Goal: Transaction & Acquisition: Purchase product/service

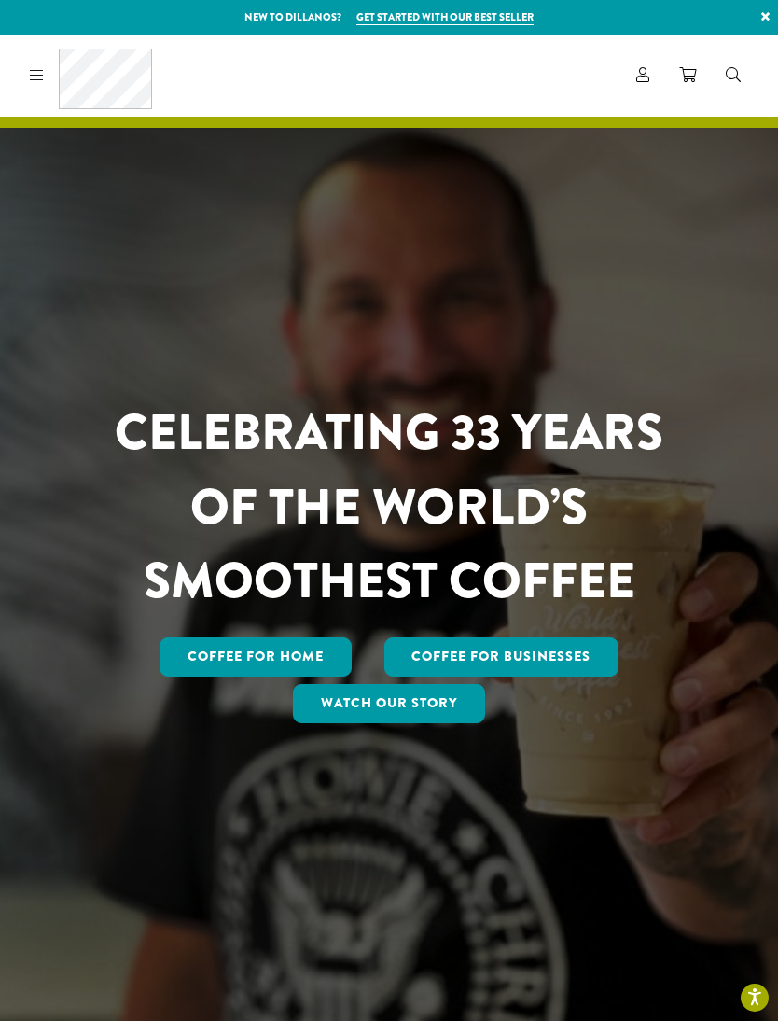
click at [293, 677] on link "Coffee for Home" at bounding box center [256, 656] width 192 height 39
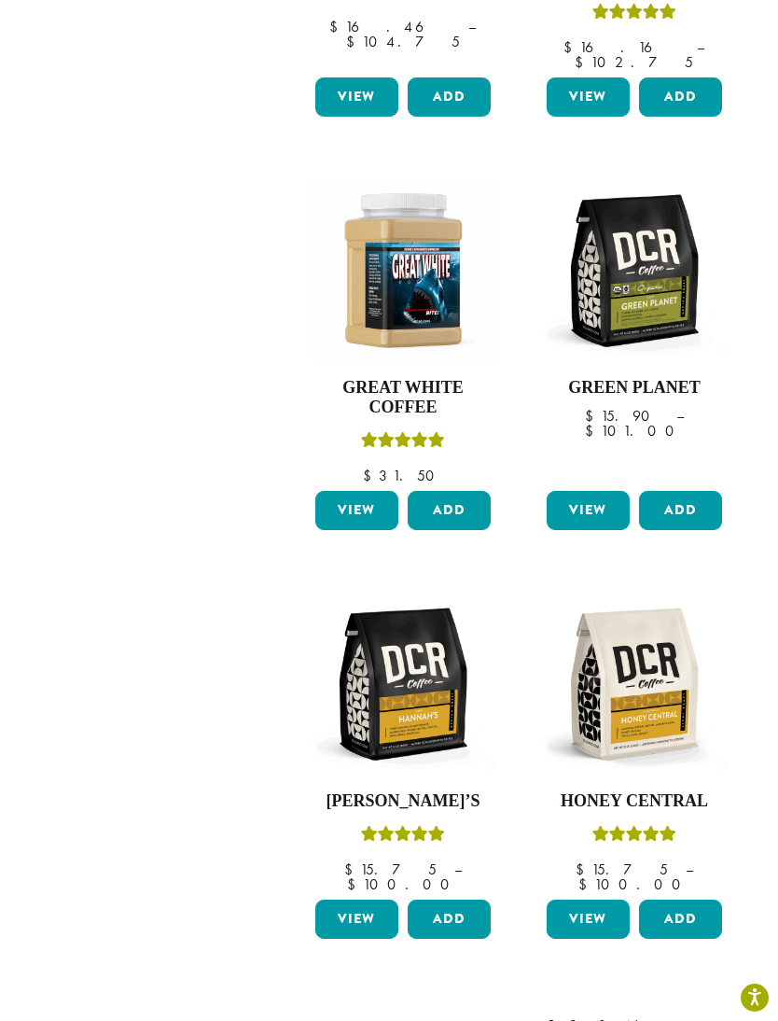
scroll to position [1869, 0]
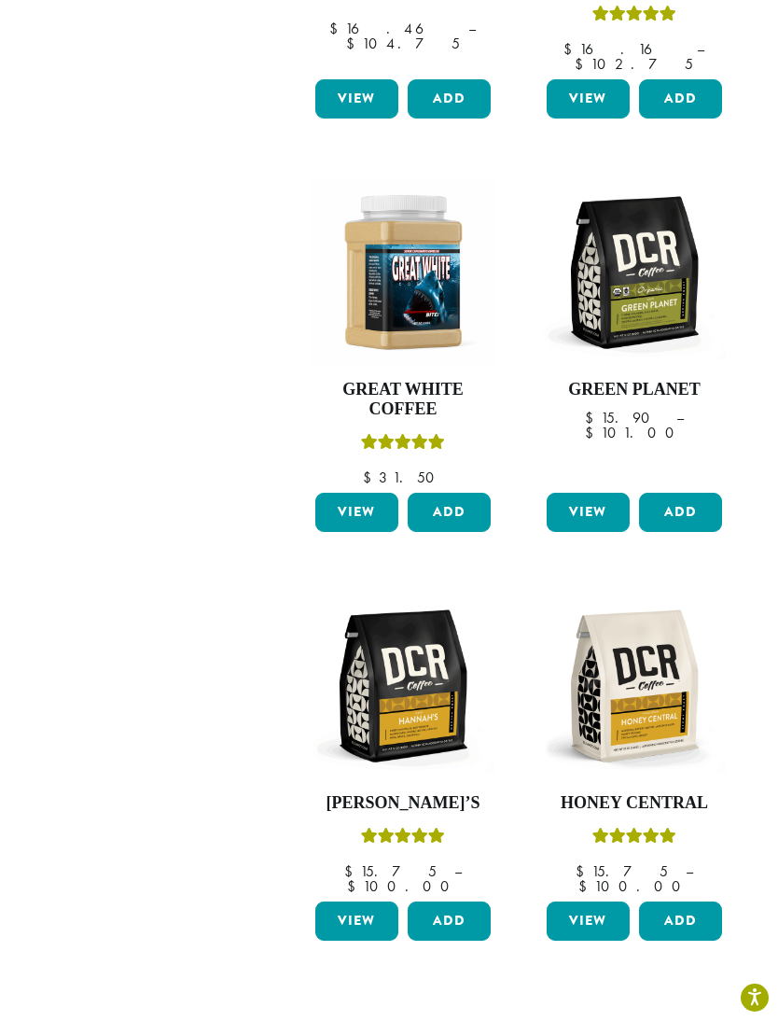
click at [413, 621] on img at bounding box center [403, 685] width 185 height 185
click at [399, 607] on img at bounding box center [403, 685] width 185 height 185
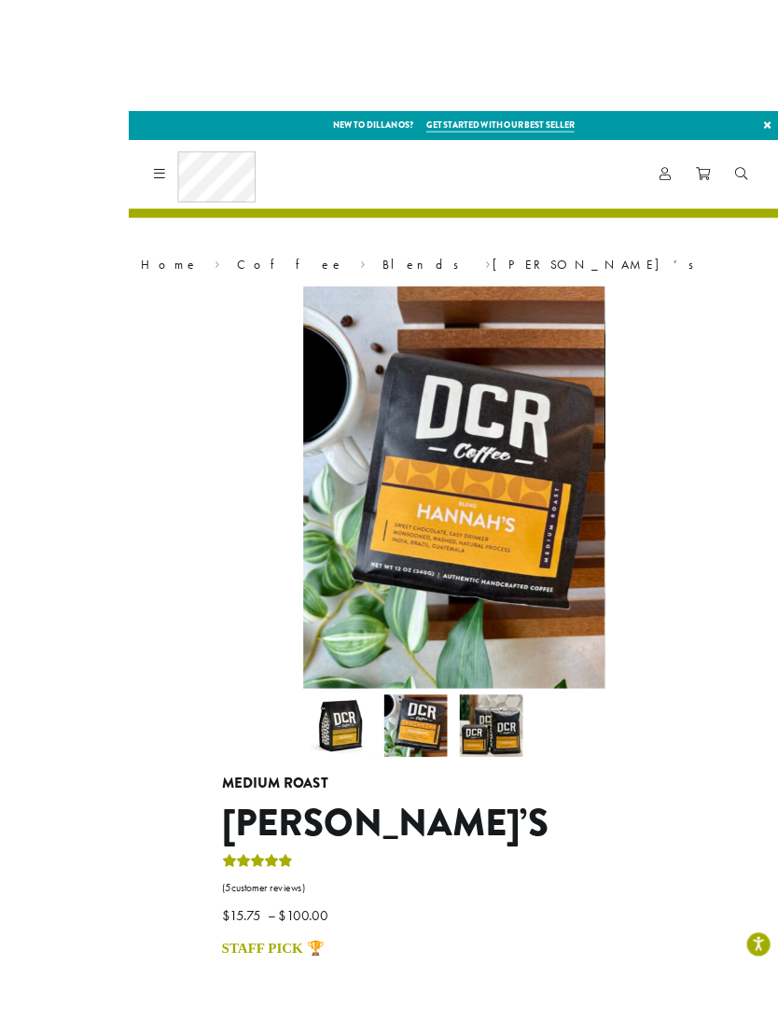
scroll to position [6, 0]
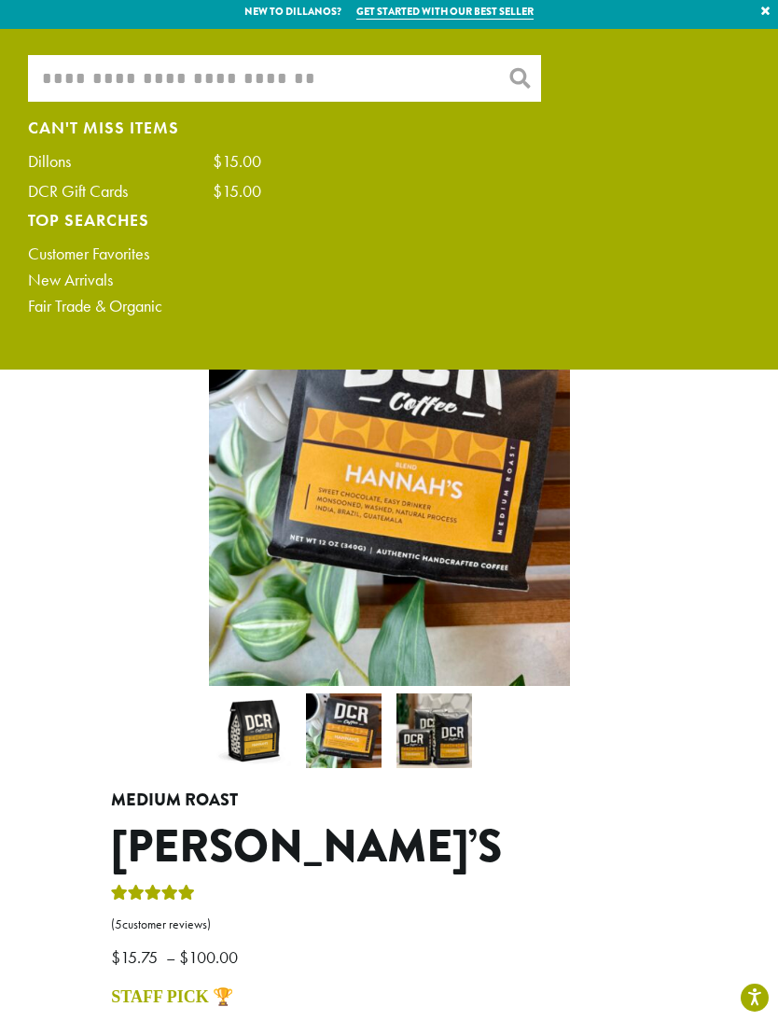
click at [222, 80] on input "What are you searching for?" at bounding box center [284, 78] width 513 height 47
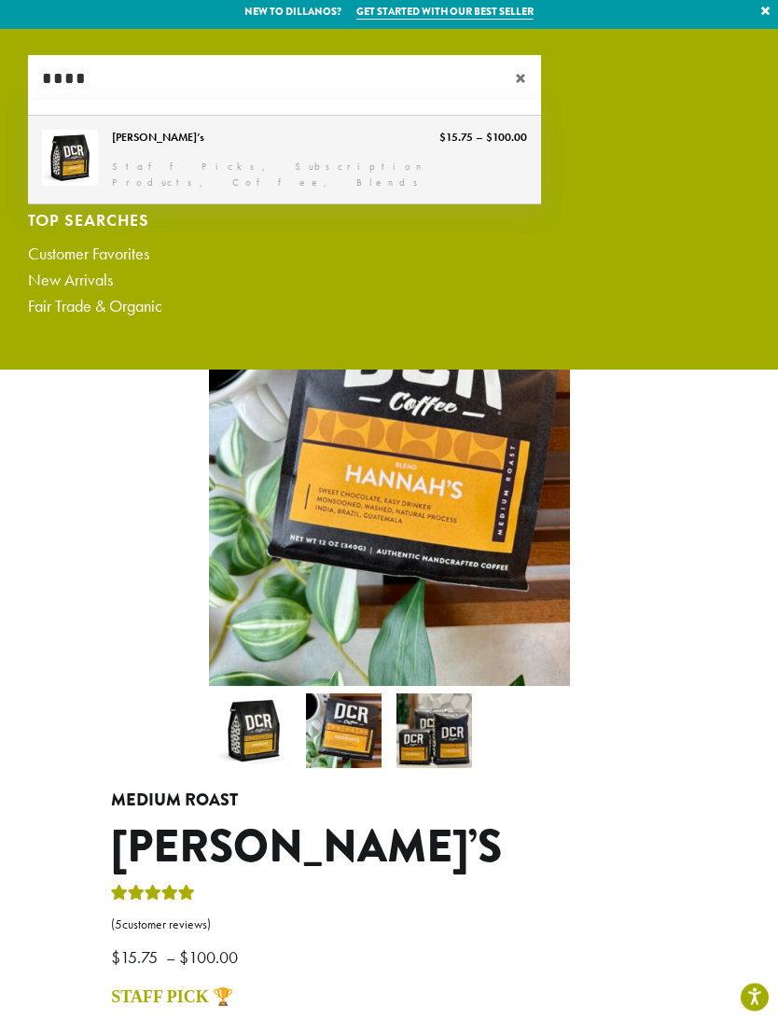
type input "****"
click at [158, 151] on link "[PERSON_NAME]’s" at bounding box center [284, 161] width 513 height 88
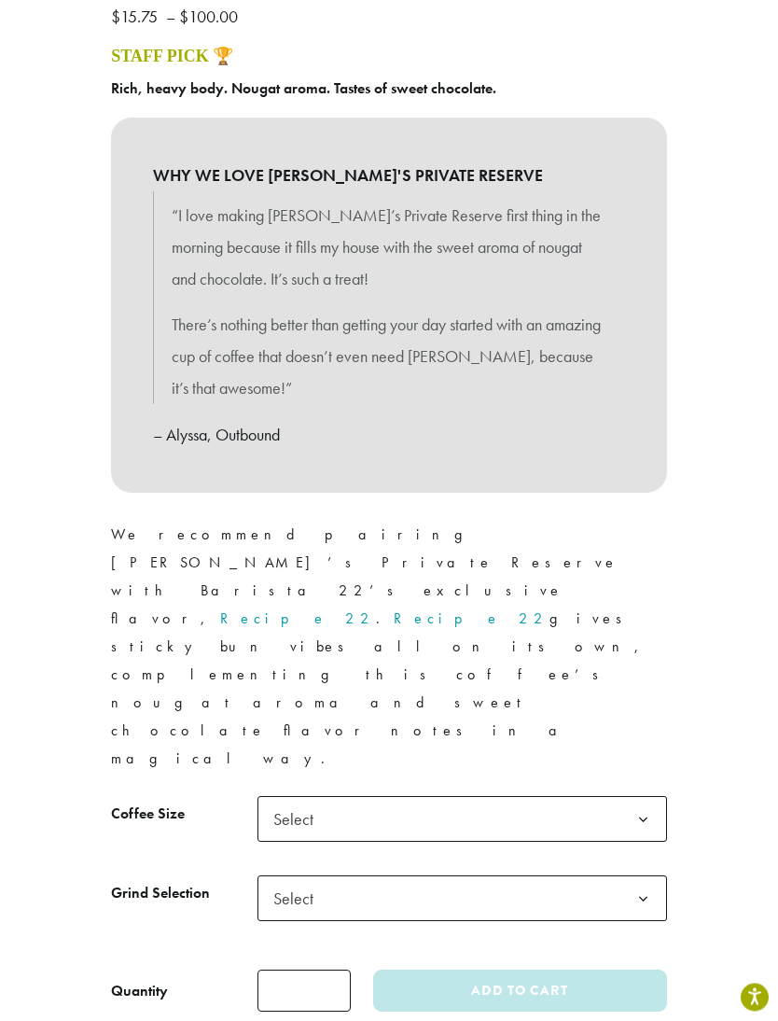
scroll to position [823, 0]
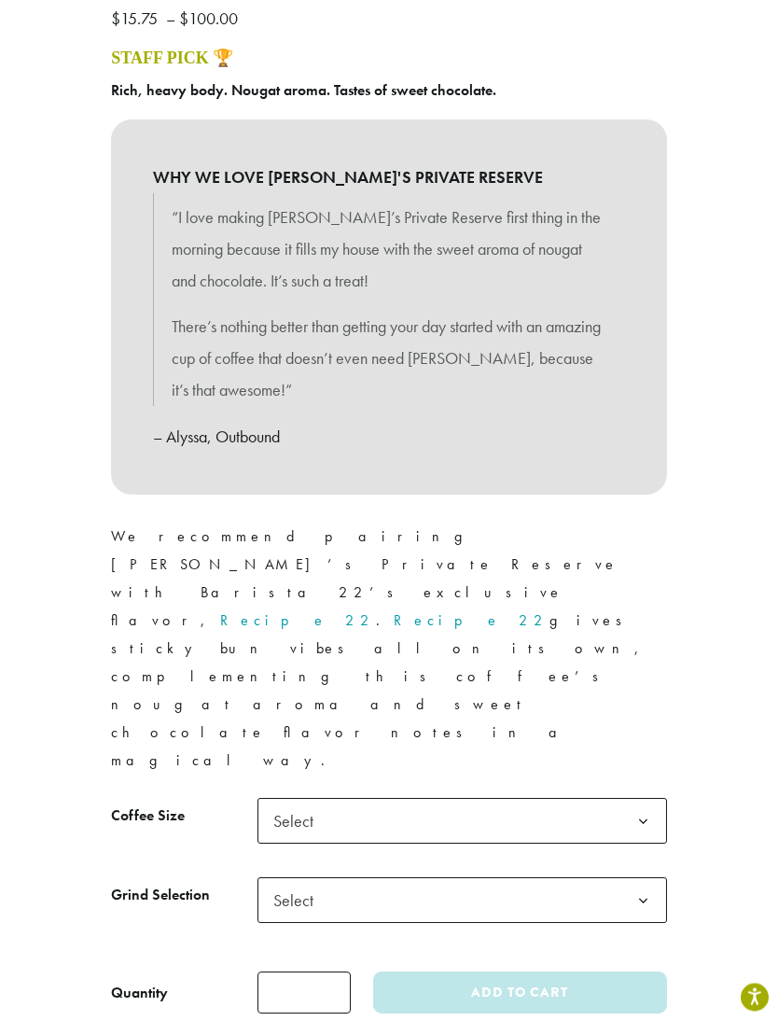
click at [645, 800] on b at bounding box center [644, 823] width 46 height 46
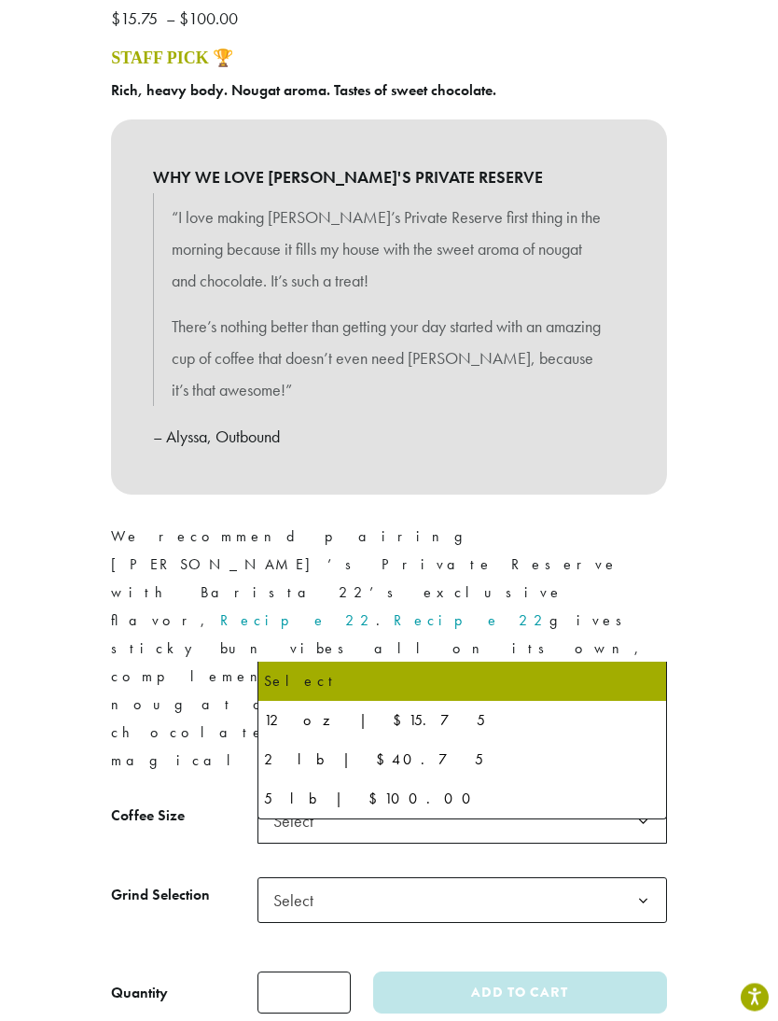
scroll to position [824, 0]
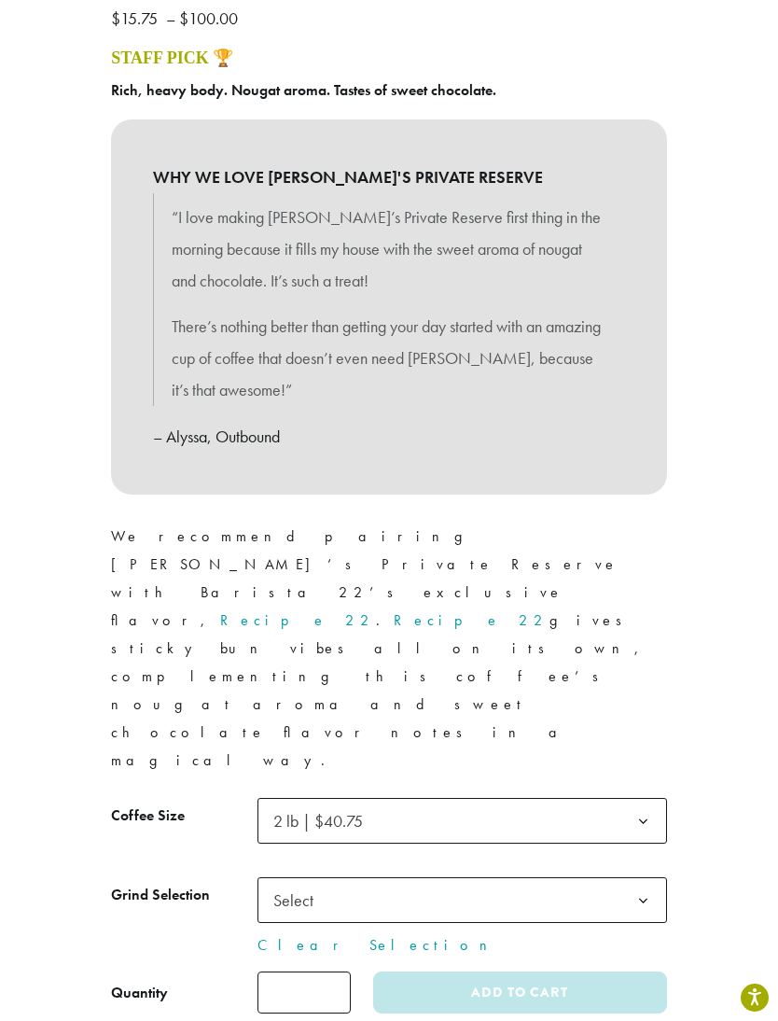
click at [644, 878] on b at bounding box center [644, 901] width 46 height 46
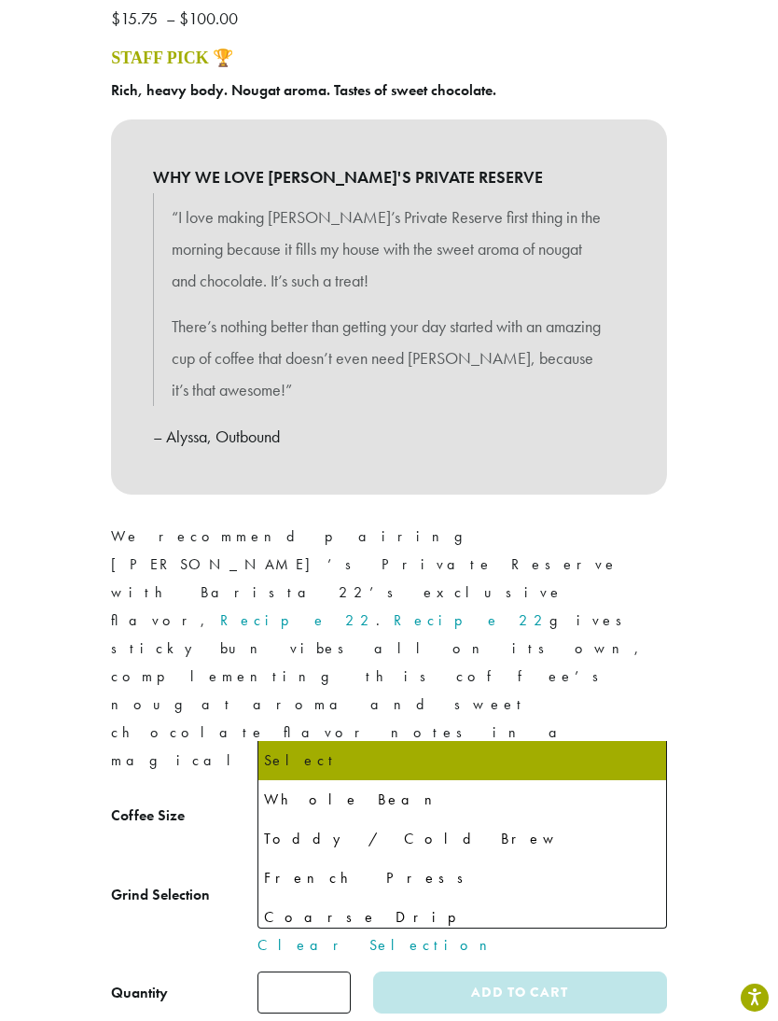
select select "**********"
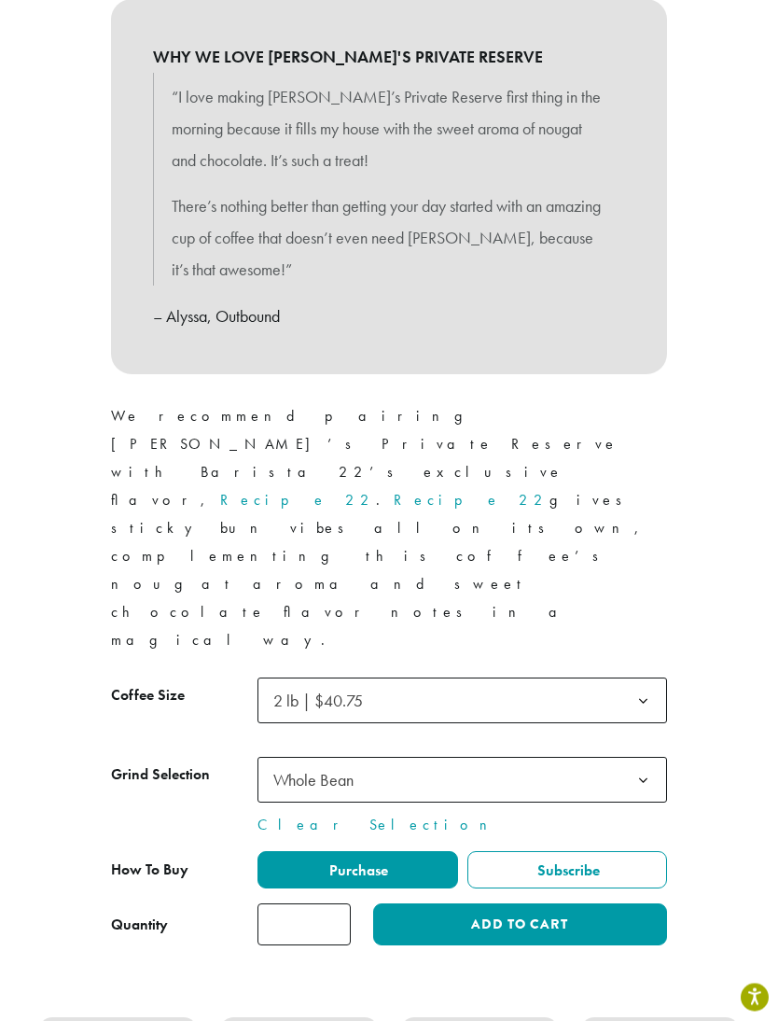
scroll to position [1104, 0]
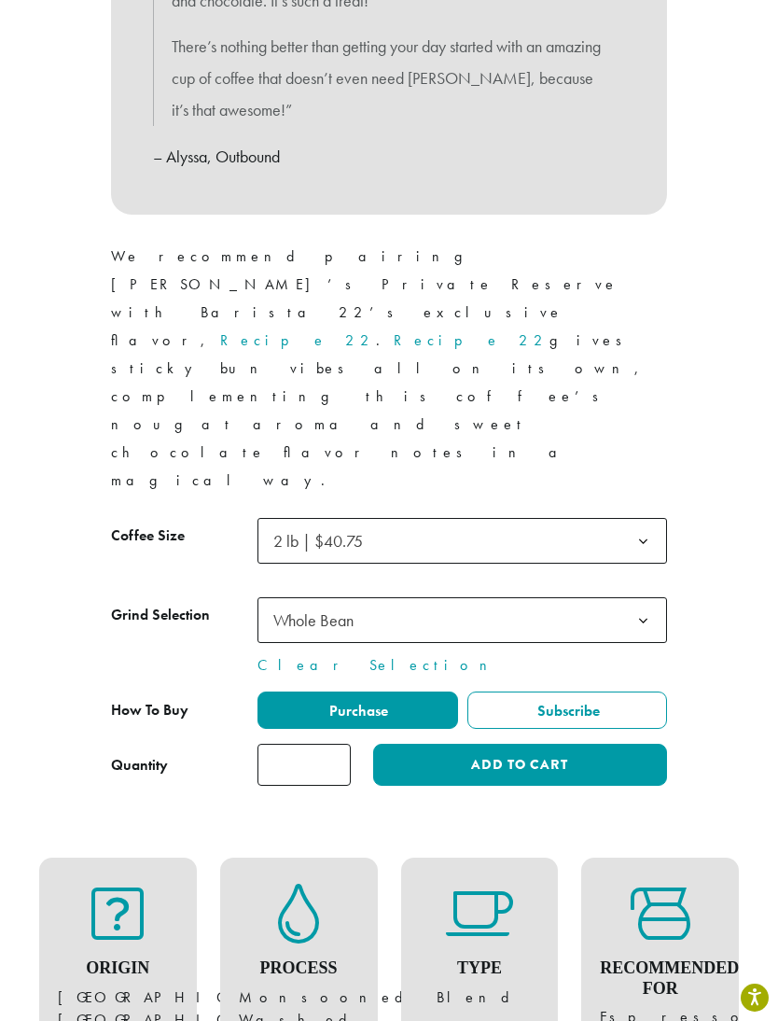
click at [413, 691] on label "Purchase" at bounding box center [358, 709] width 200 height 37
click at [449, 744] on button "Add to cart" at bounding box center [520, 765] width 294 height 42
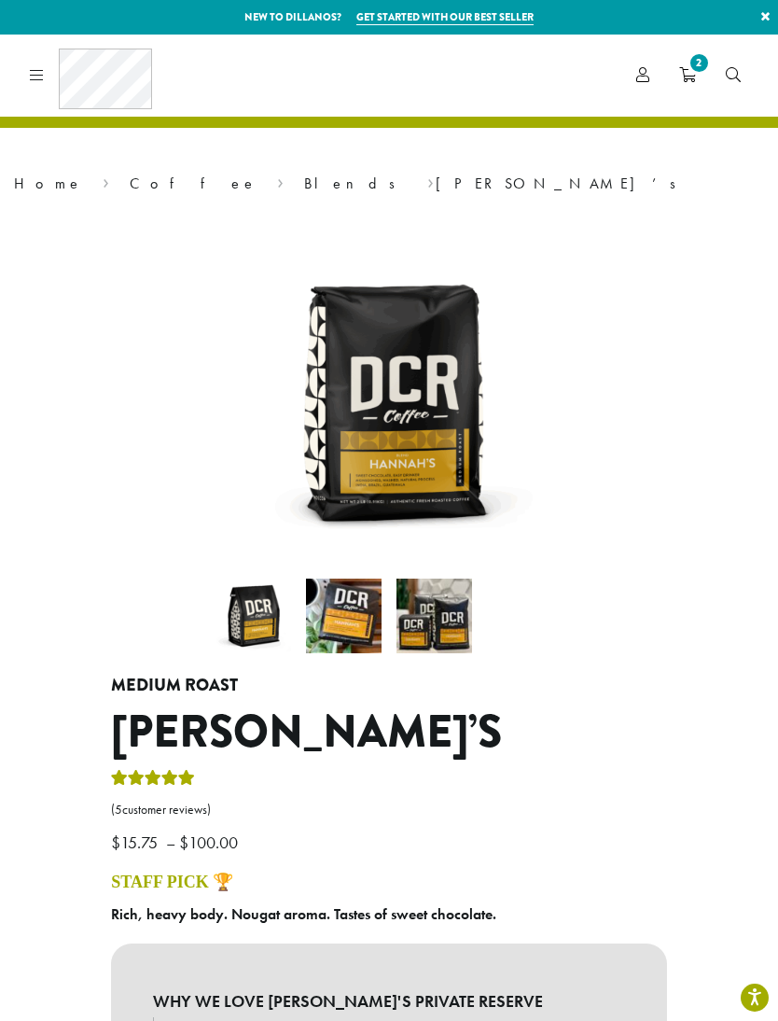
click at [690, 74] on icon "2" at bounding box center [687, 74] width 17 height 15
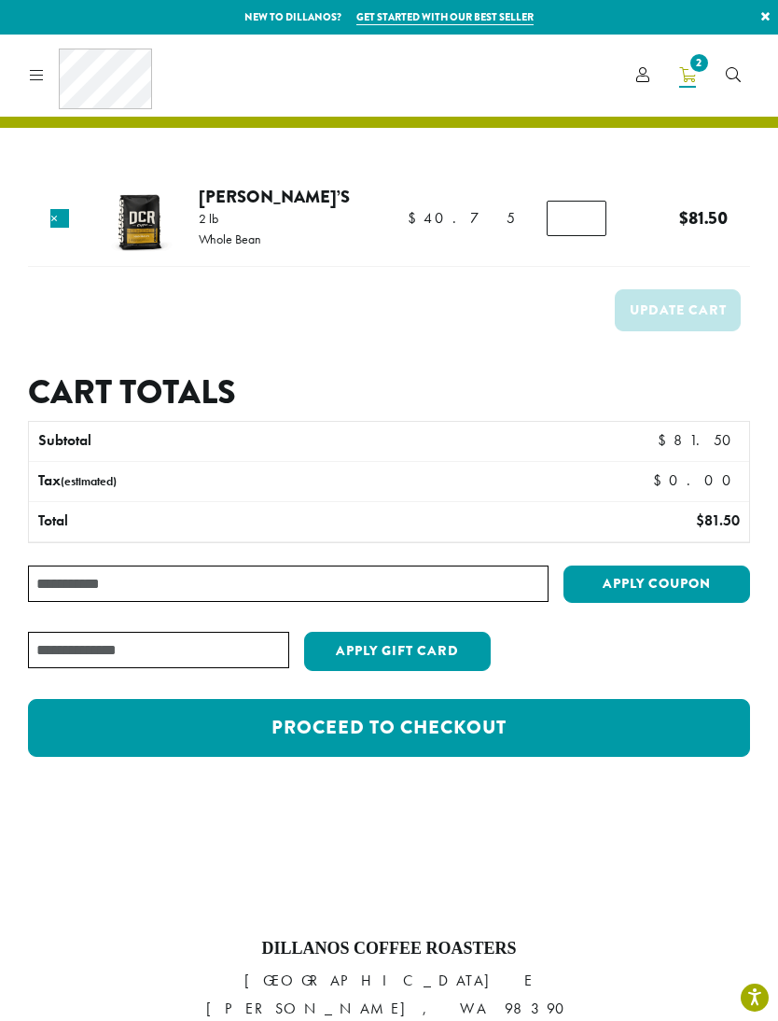
click at [557, 225] on input "*" at bounding box center [577, 218] width 60 height 35
click at [61, 221] on link "×" at bounding box center [59, 218] width 19 height 19
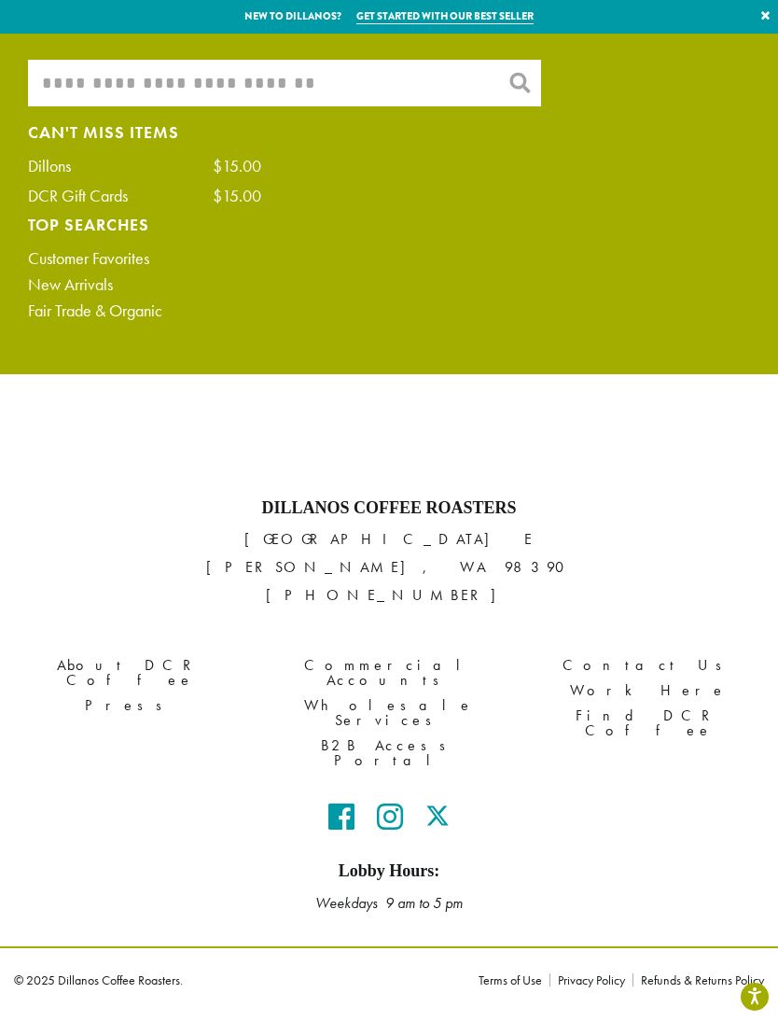
click at [174, 92] on input "What are you searching for?" at bounding box center [284, 84] width 513 height 47
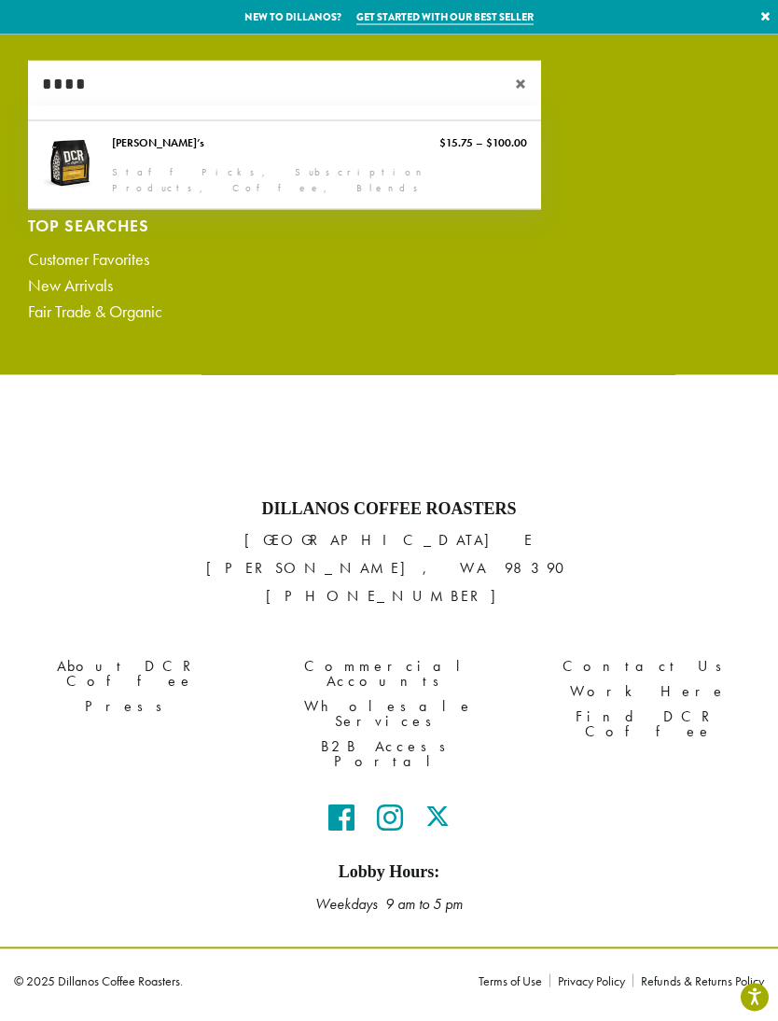
type input "****"
click at [137, 165] on link "[PERSON_NAME]’s" at bounding box center [284, 165] width 513 height 88
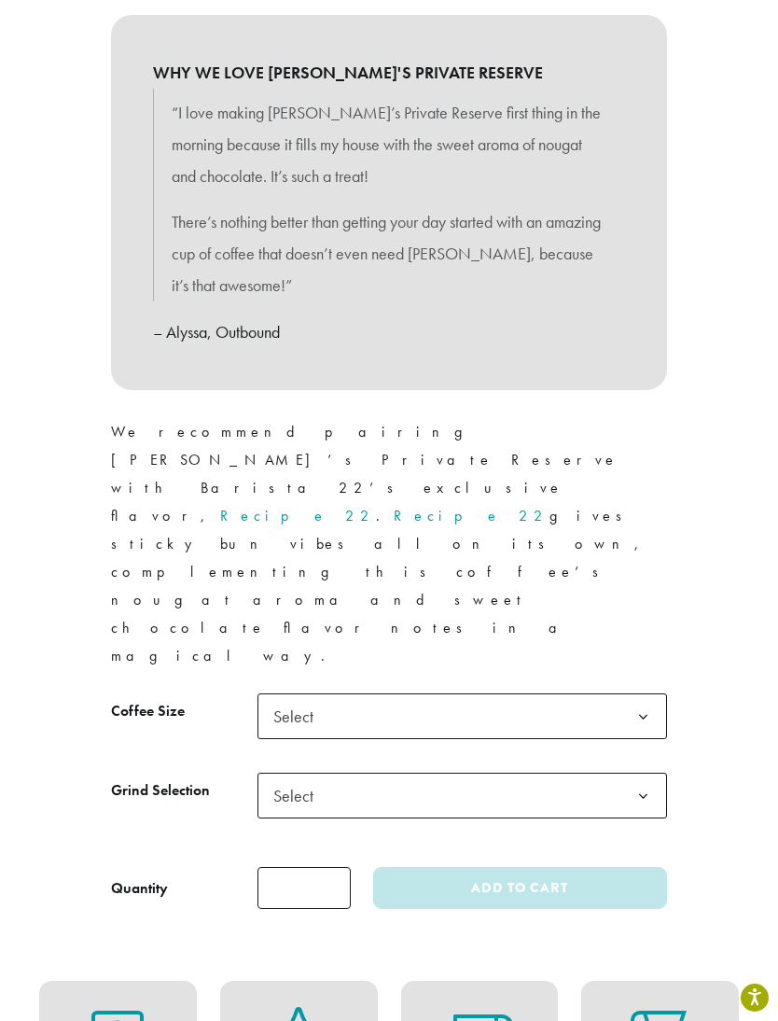
scroll to position [928, 0]
click at [642, 695] on b at bounding box center [644, 718] width 46 height 46
click at [643, 774] on b at bounding box center [644, 797] width 46 height 46
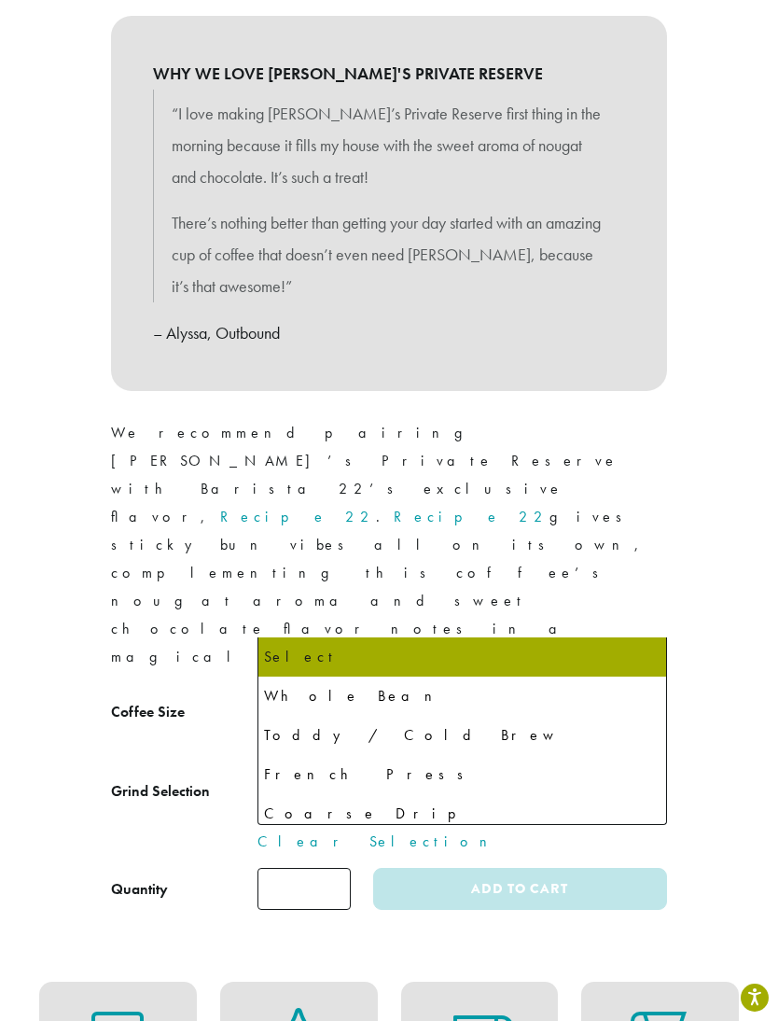
select select "**********"
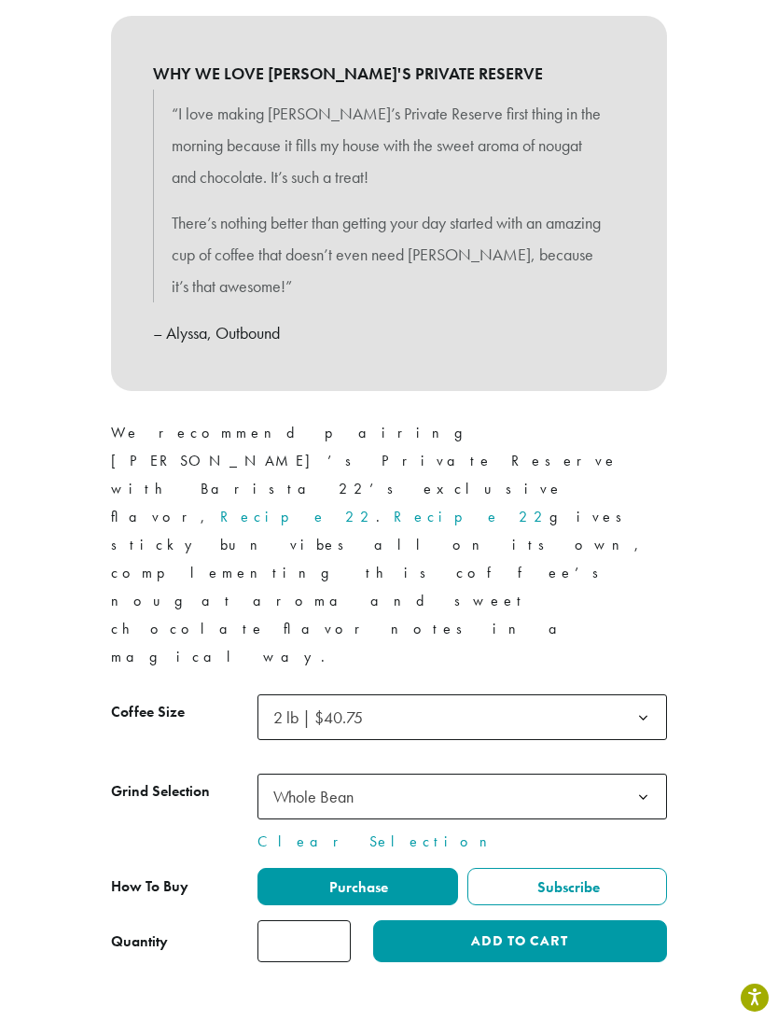
click at [467, 920] on button "Add to cart" at bounding box center [520, 941] width 294 height 42
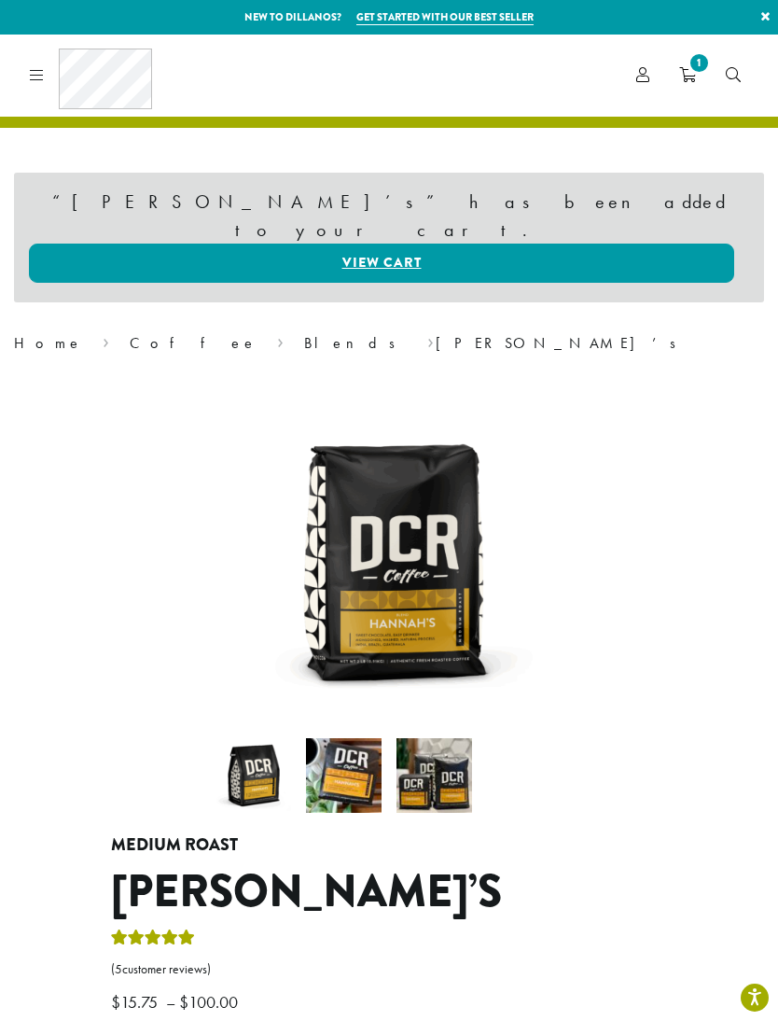
click at [677, 74] on link "1" at bounding box center [687, 75] width 47 height 31
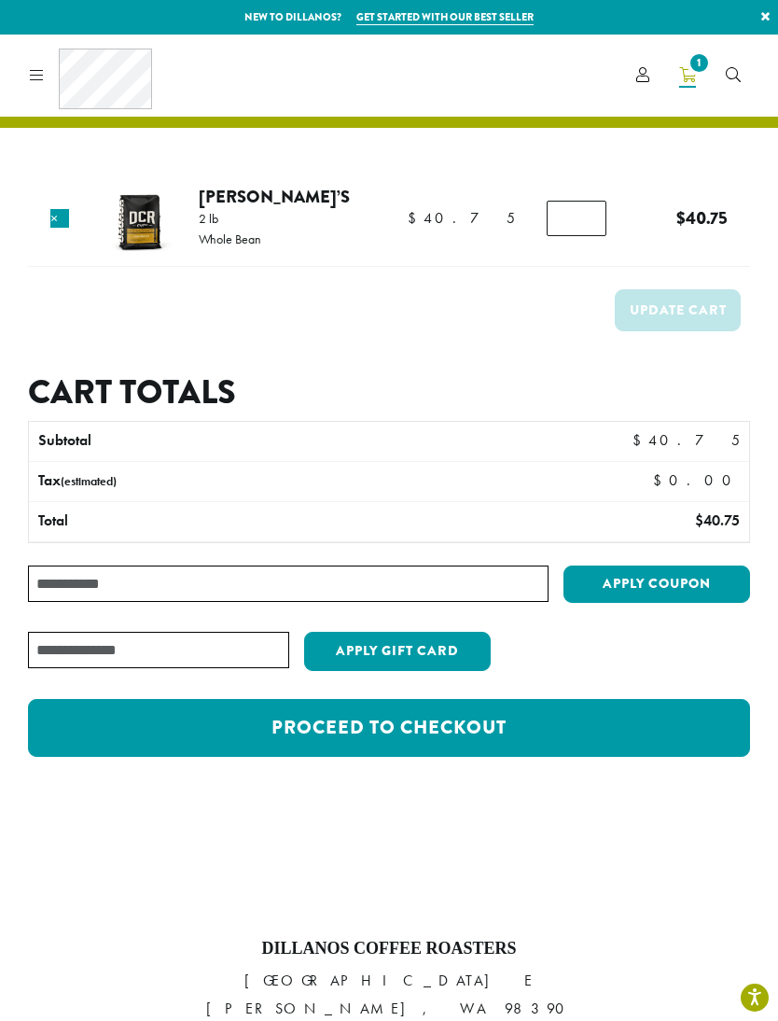
click at [486, 733] on link "Proceed to checkout" at bounding box center [389, 728] width 722 height 58
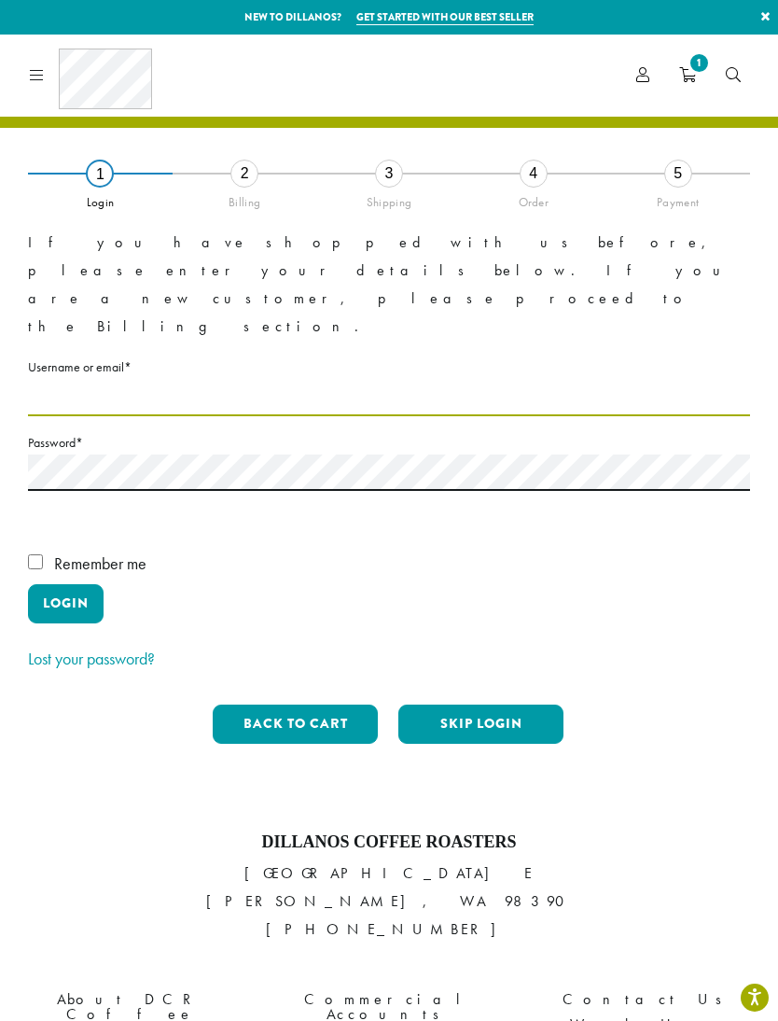
type input "**********"
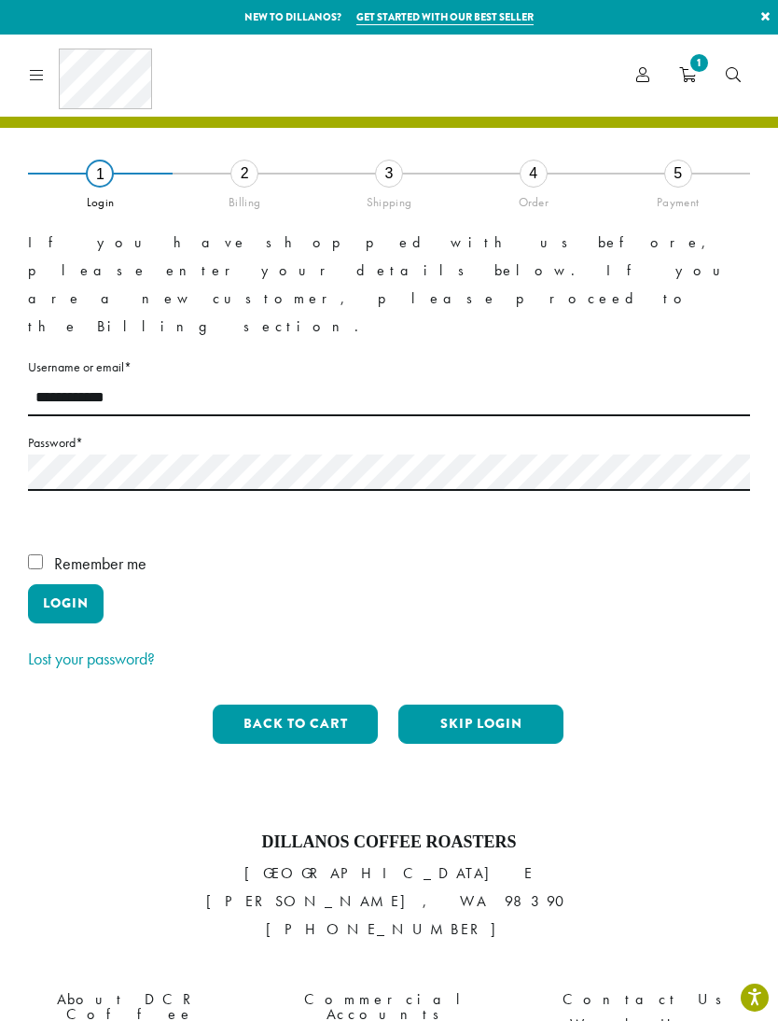
click at [65, 584] on button "Login" at bounding box center [66, 603] width 76 height 39
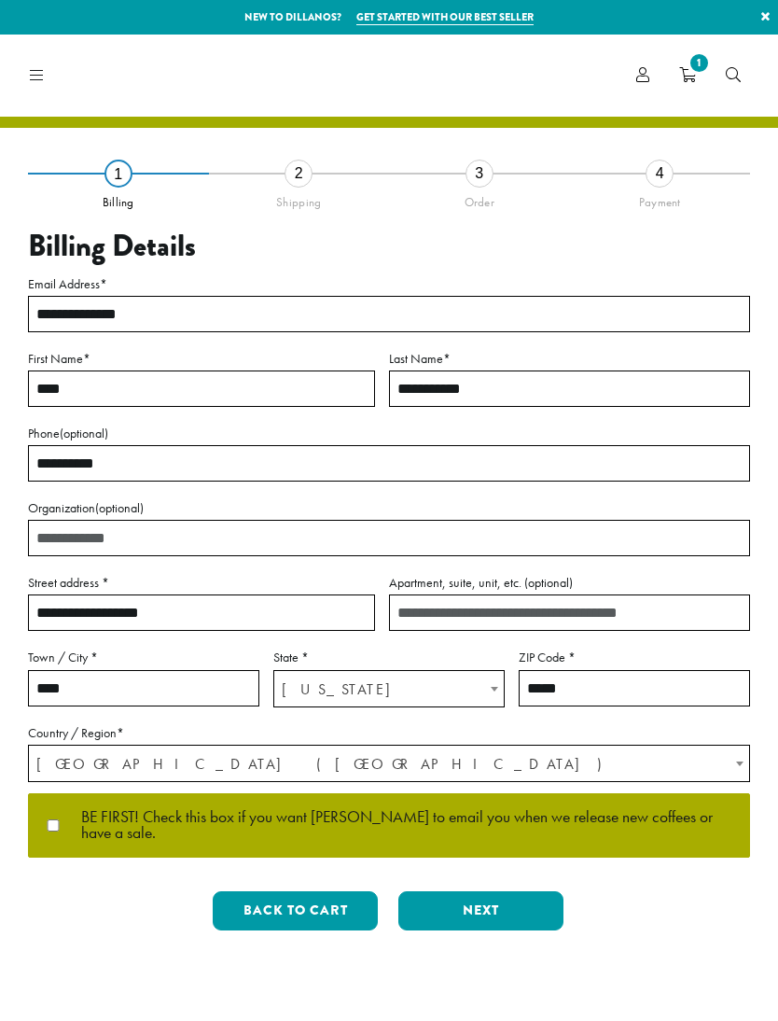
select select "**"
click at [491, 891] on button "Next" at bounding box center [480, 910] width 165 height 39
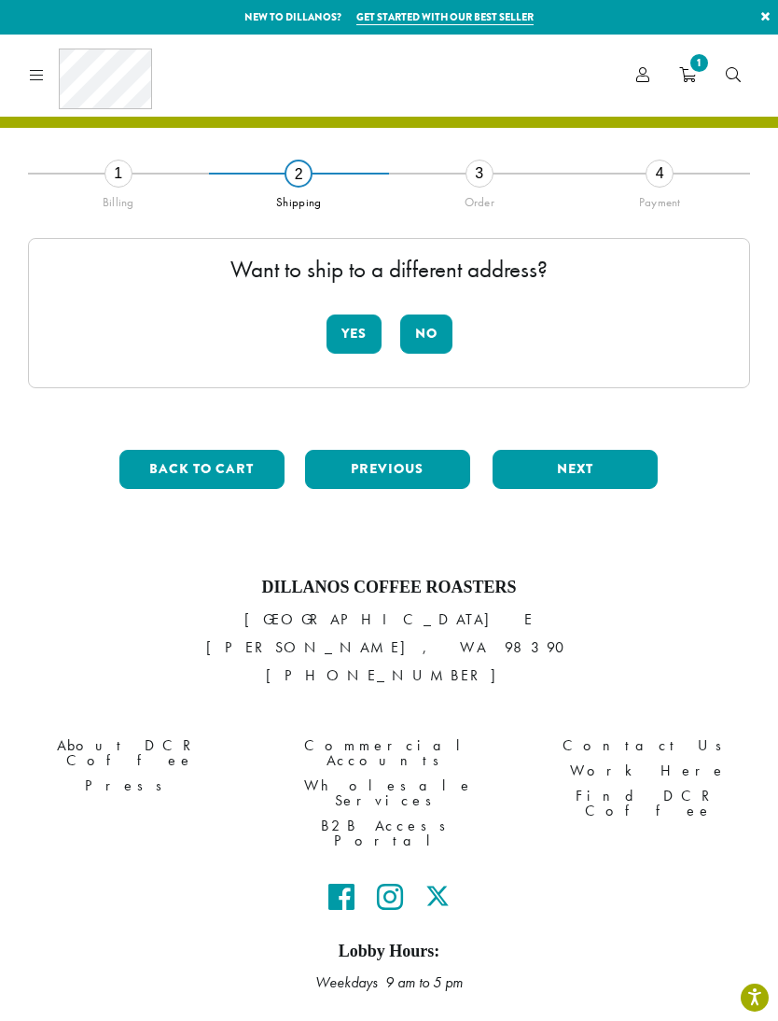
click at [430, 329] on button "No" at bounding box center [426, 333] width 52 height 39
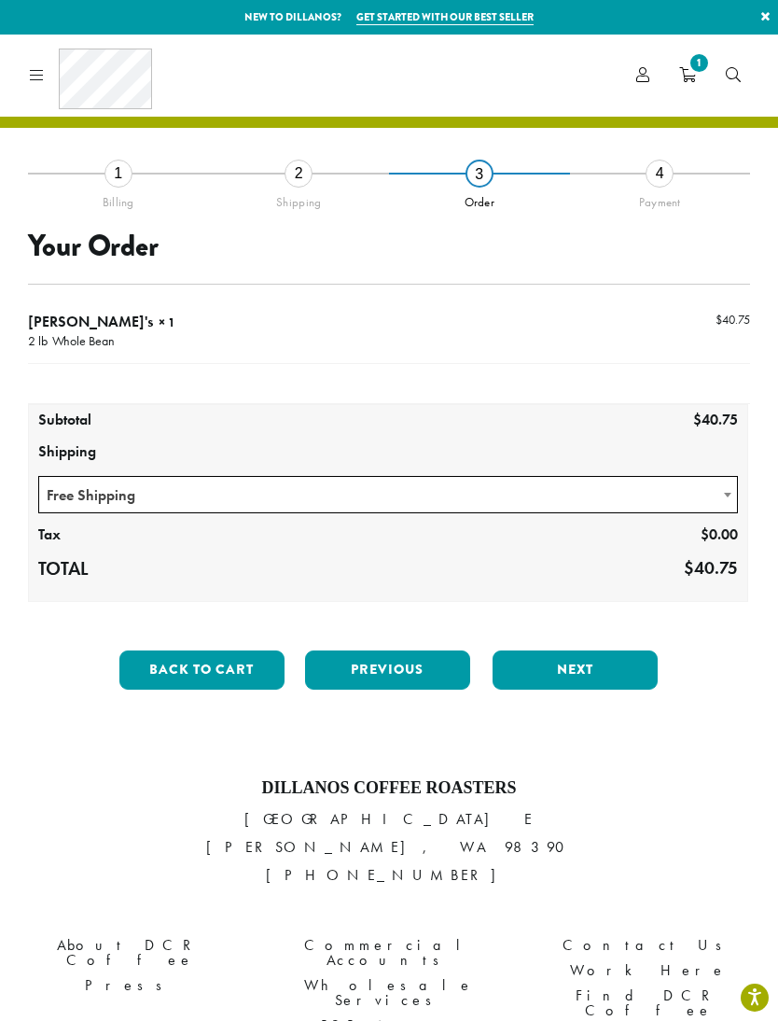
click at [591, 674] on button "Next" at bounding box center [575, 669] width 165 height 39
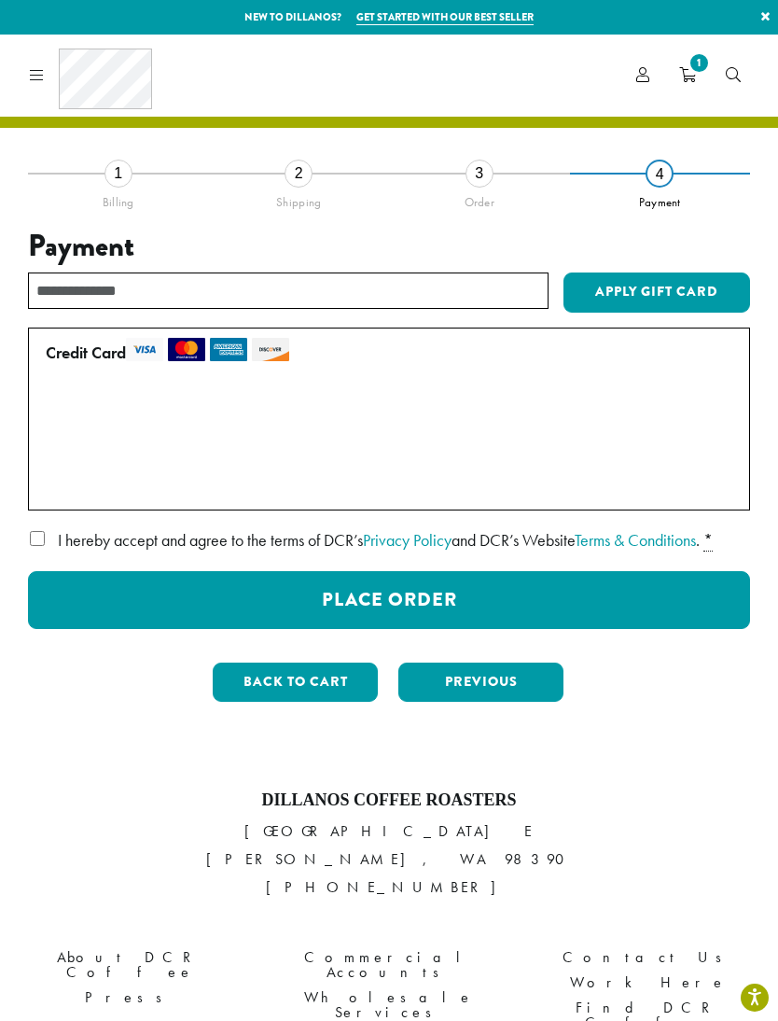
click at [645, 604] on button "Place Order" at bounding box center [389, 600] width 722 height 58
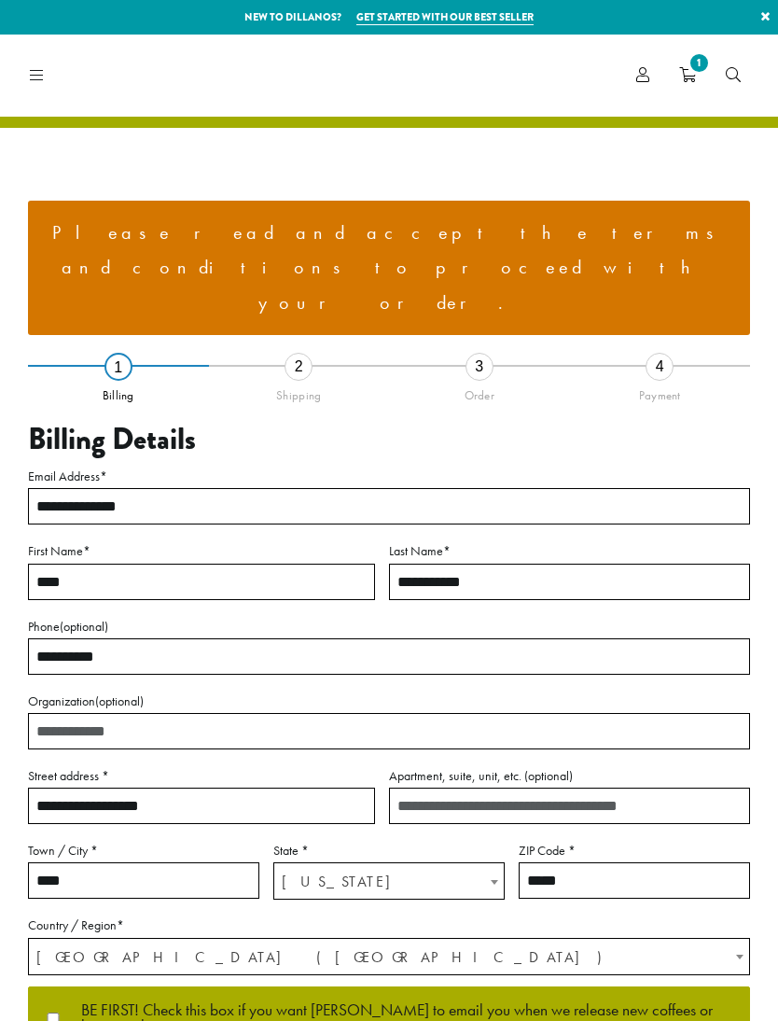
select select "**"
click at [537, 236] on li "Please read and accept the terms and conditions to proceed with your order." at bounding box center [389, 268] width 692 height 105
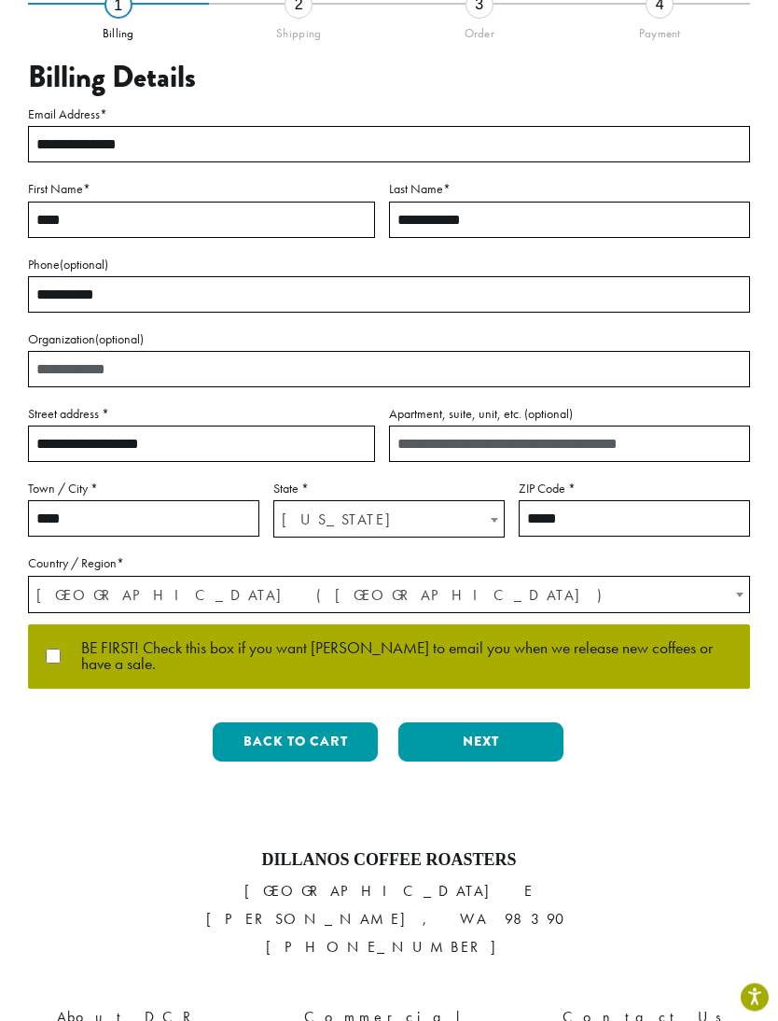
scroll to position [516, 0]
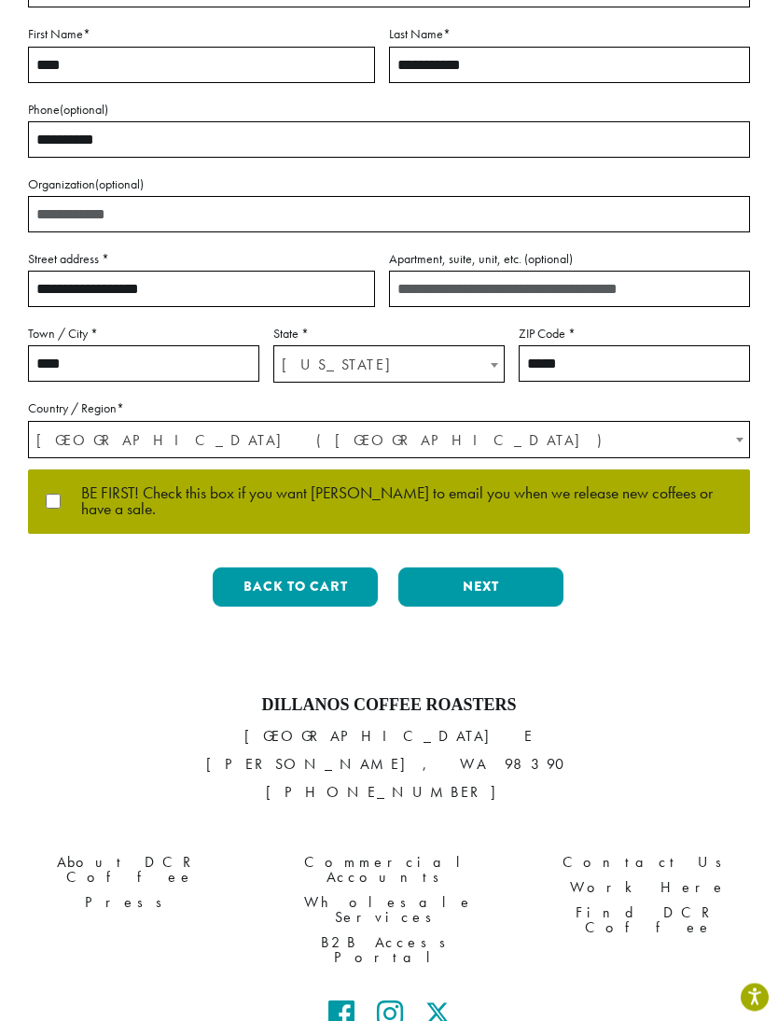
click at [334, 568] on button "Back to cart" at bounding box center [295, 587] width 165 height 39
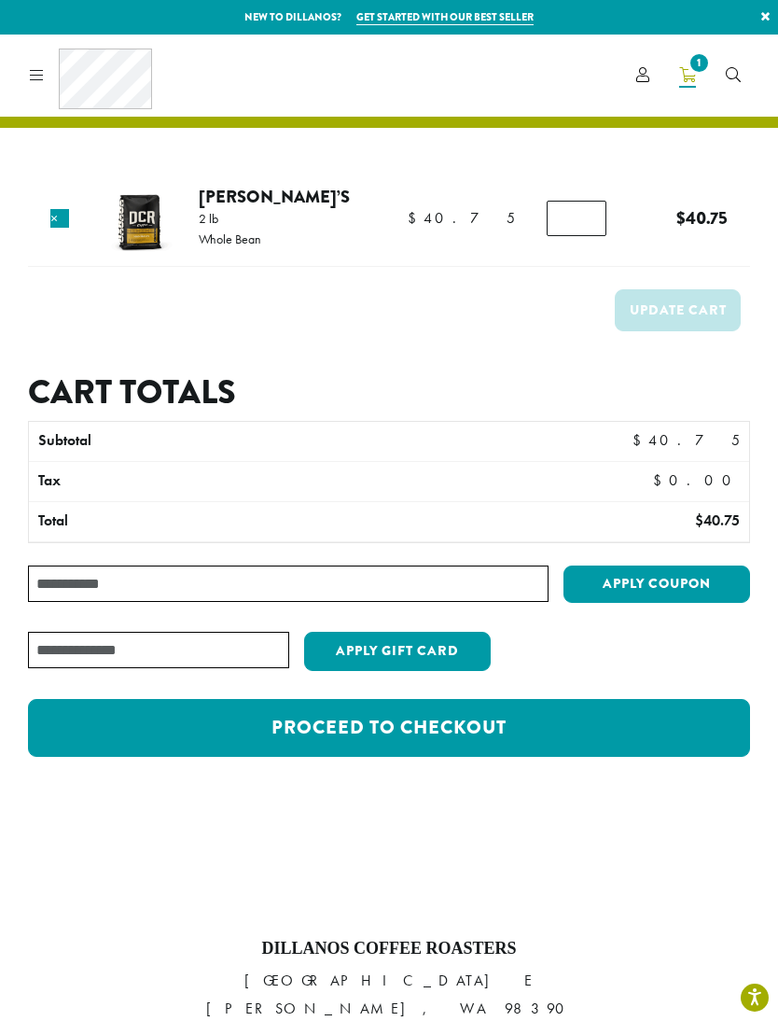
click at [565, 725] on link "Proceed to checkout" at bounding box center [389, 728] width 722 height 58
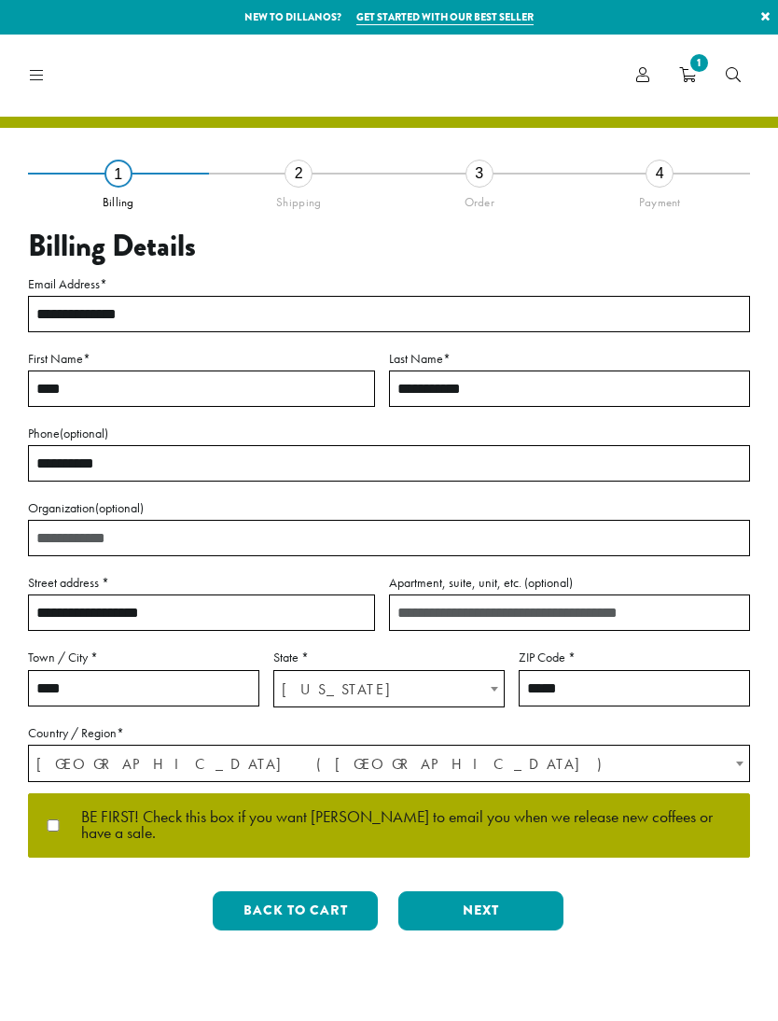
select select "**"
click at [482, 891] on button "Next" at bounding box center [480, 910] width 165 height 39
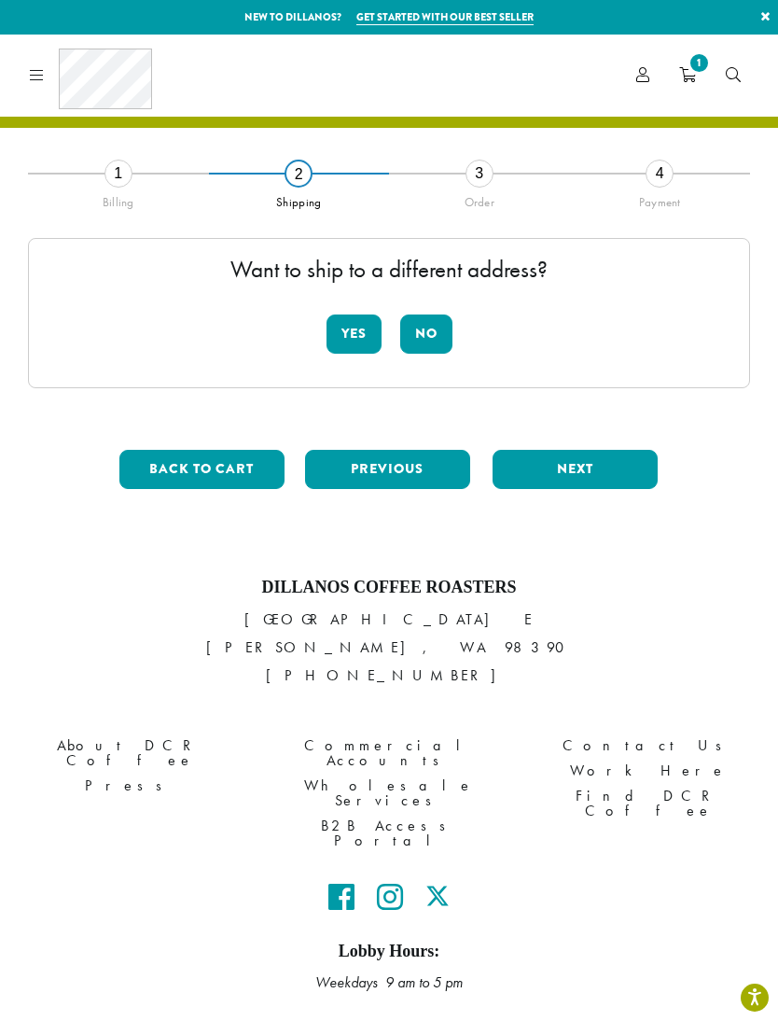
click at [443, 336] on button "No" at bounding box center [426, 333] width 52 height 39
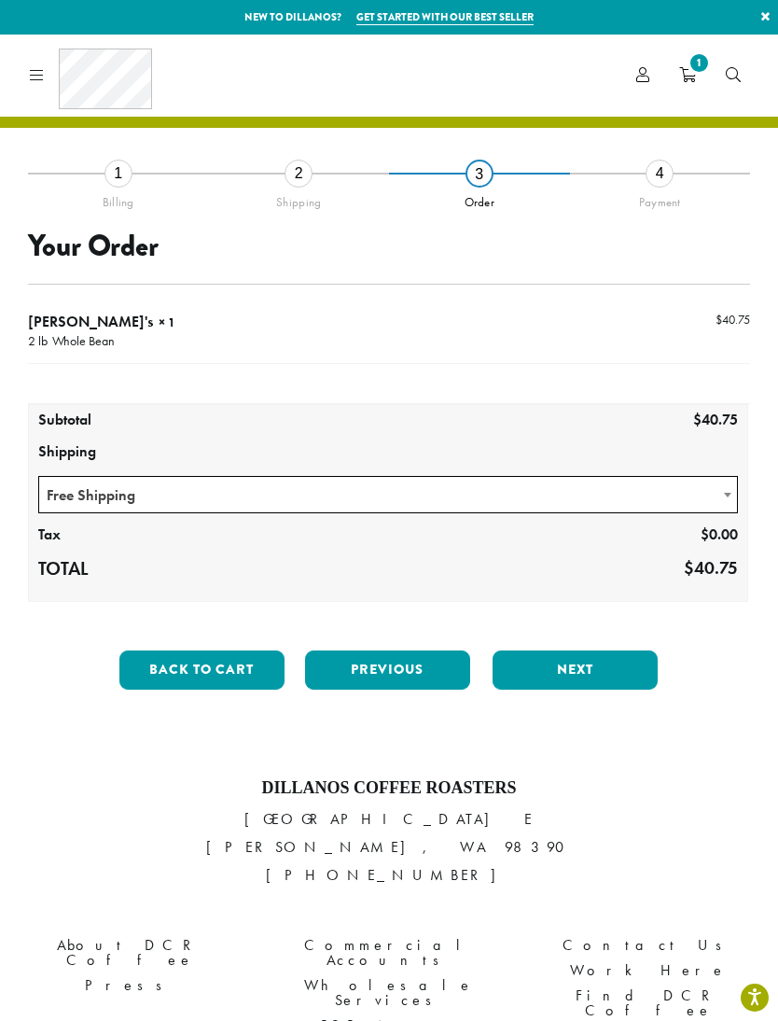
click at [593, 668] on button "Next" at bounding box center [575, 669] width 165 height 39
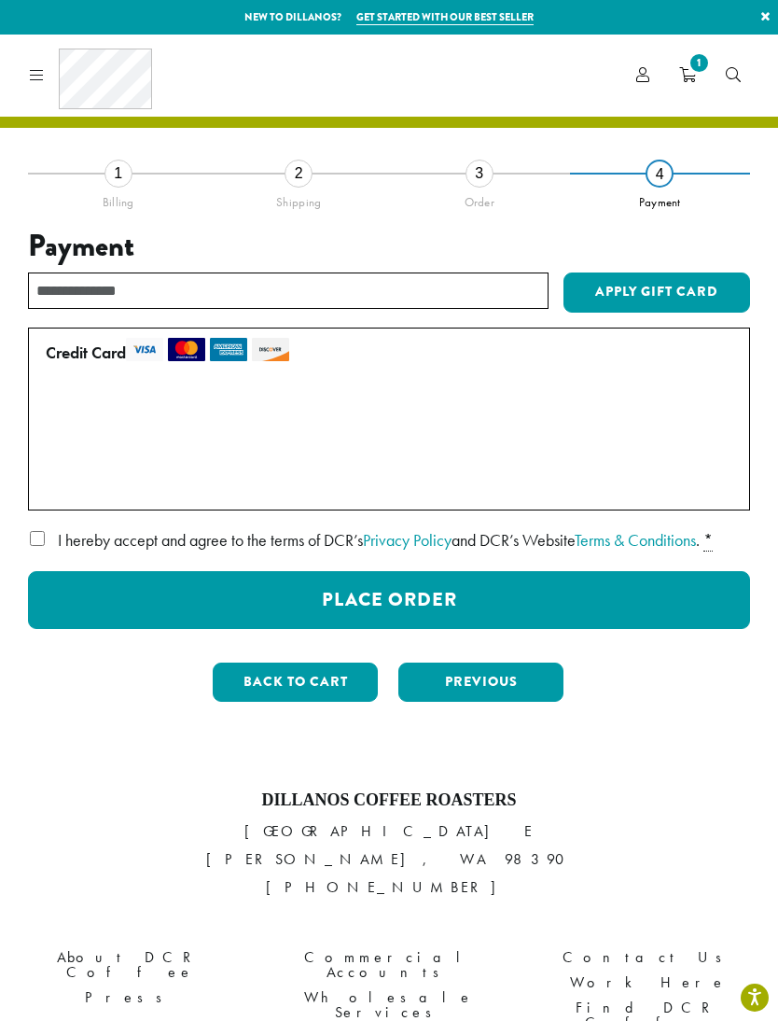
click at [655, 596] on button "Place Order" at bounding box center [389, 600] width 722 height 58
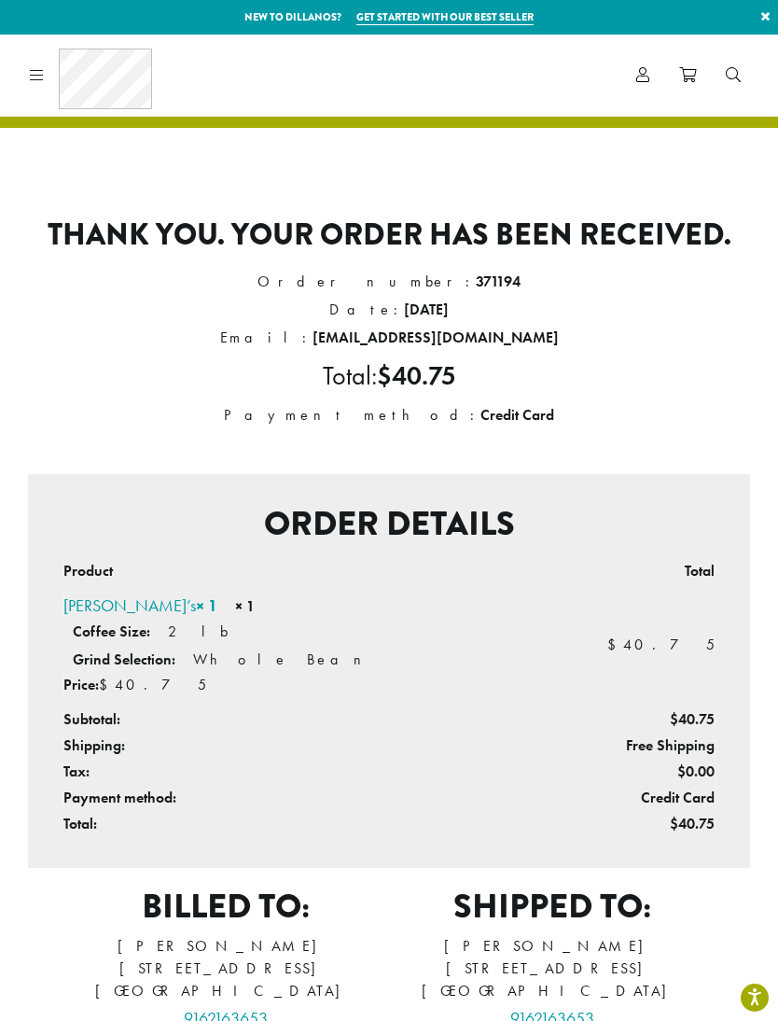
click at [35, 81] on link at bounding box center [32, 75] width 21 height 20
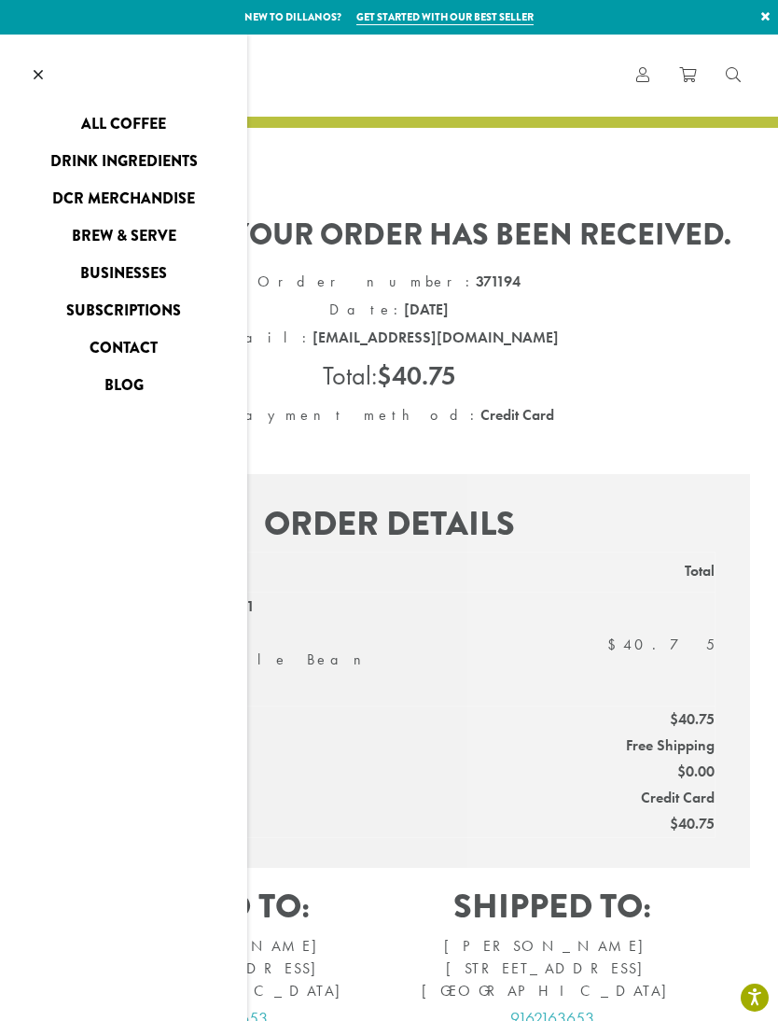
click at [163, 121] on link "All Coffee" at bounding box center [123, 124] width 247 height 30
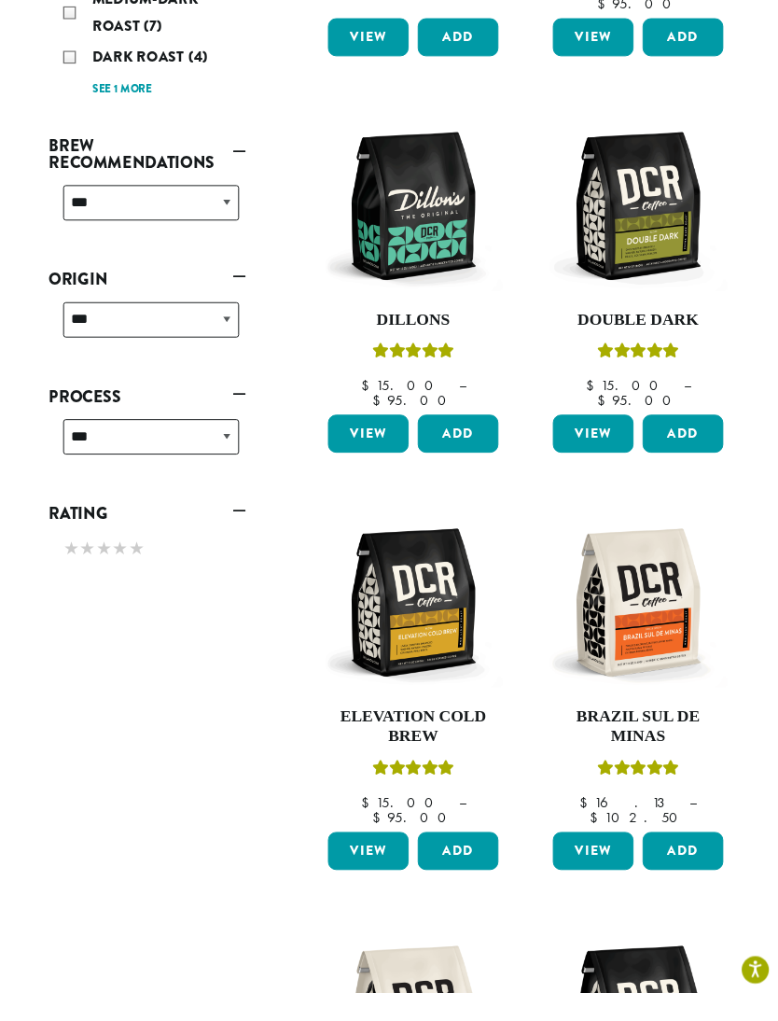
scroll to position [715, 0]
